Goal: Transaction & Acquisition: Purchase product/service

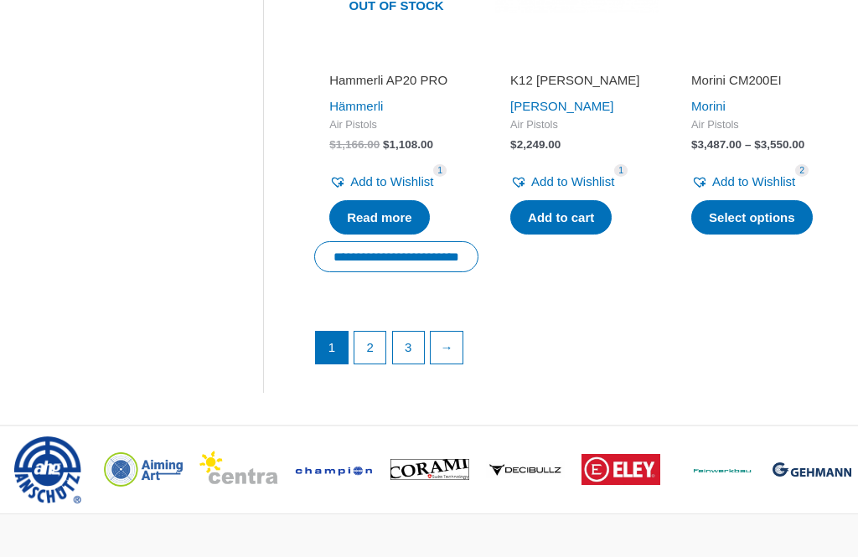
scroll to position [2295, 0]
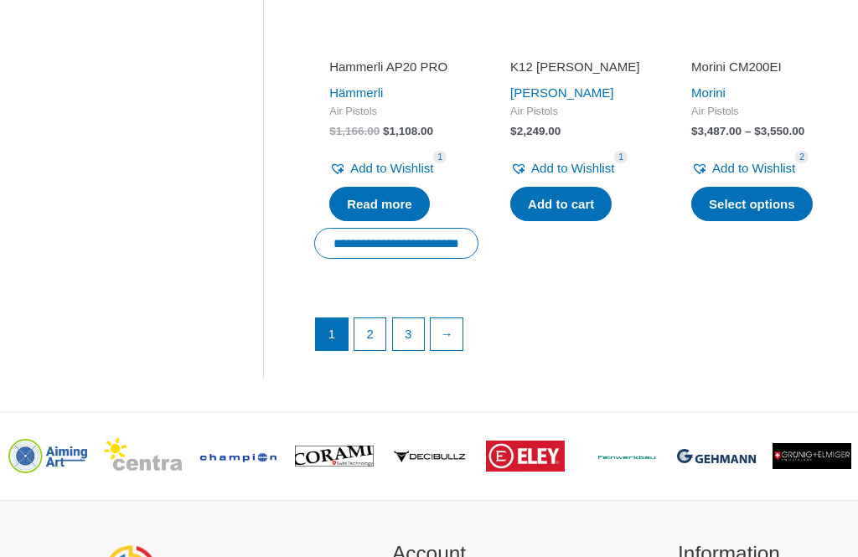
click at [363, 351] on link "2" at bounding box center [370, 335] width 32 height 32
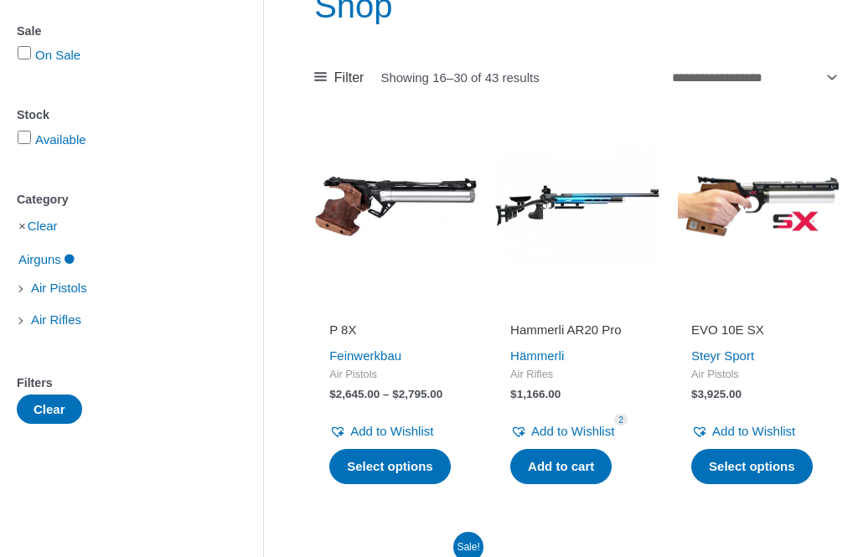
scroll to position [233, 0]
click at [564, 457] on link "Add to cart" at bounding box center [560, 466] width 101 height 35
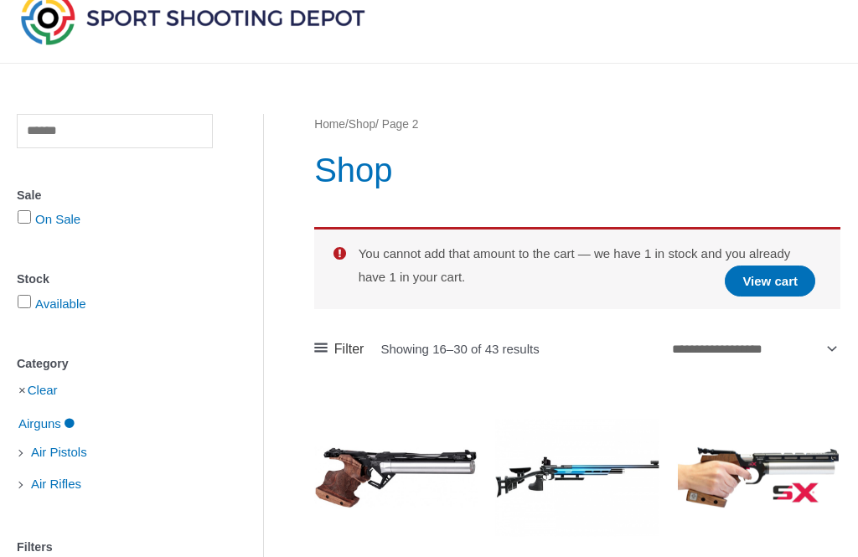
scroll to position [72, 0]
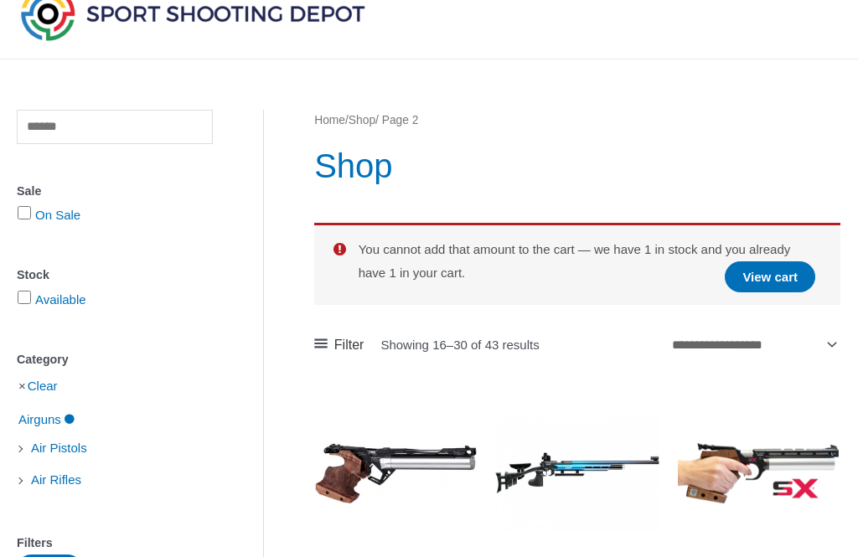
click at [755, 280] on link "View cart" at bounding box center [769, 277] width 90 height 31
